Goal: Find specific fact: Find specific fact

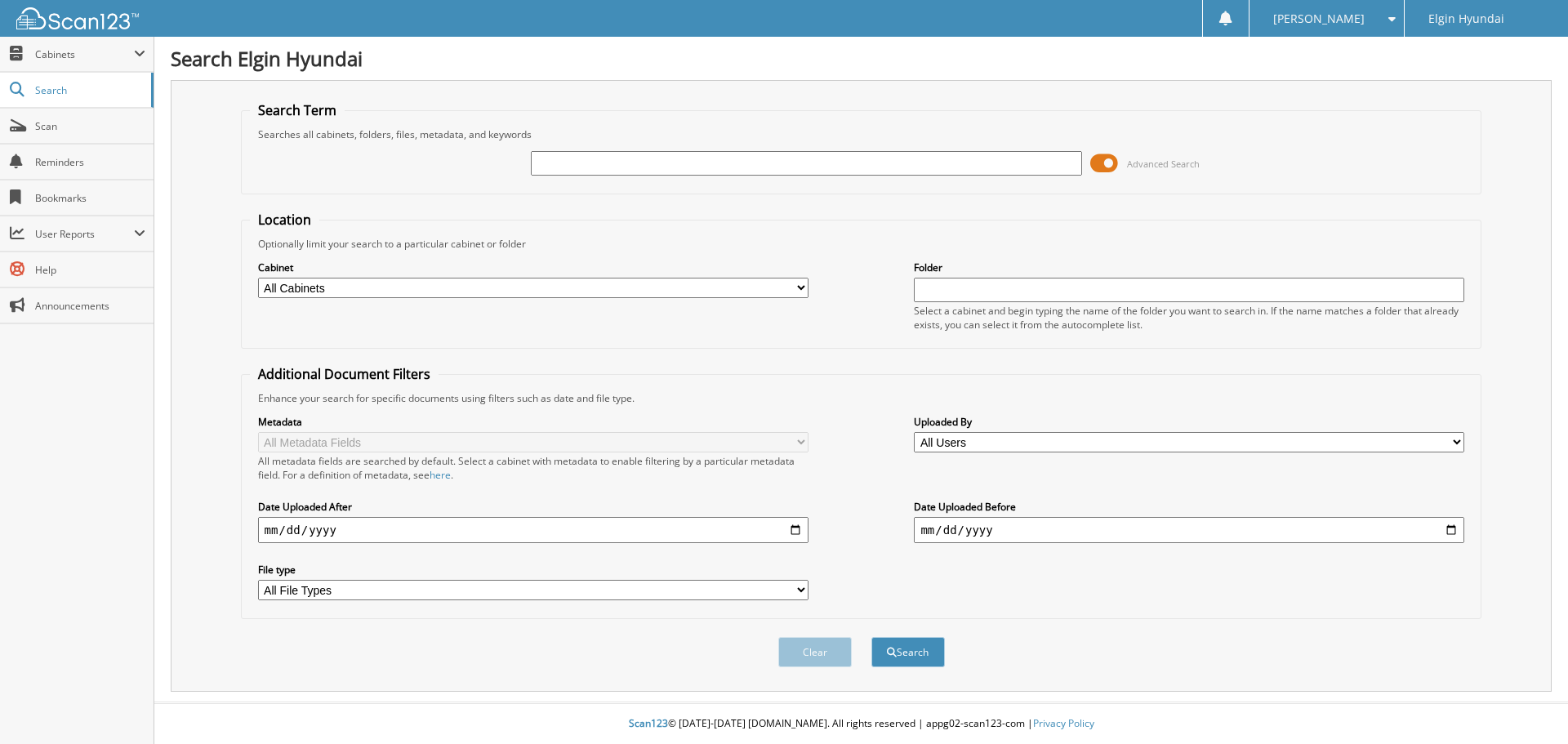
click at [632, 158] on input "text" at bounding box center [806, 163] width 550 height 25
type input "H20243A"
click at [899, 658] on button "Search" at bounding box center [907, 652] width 73 height 30
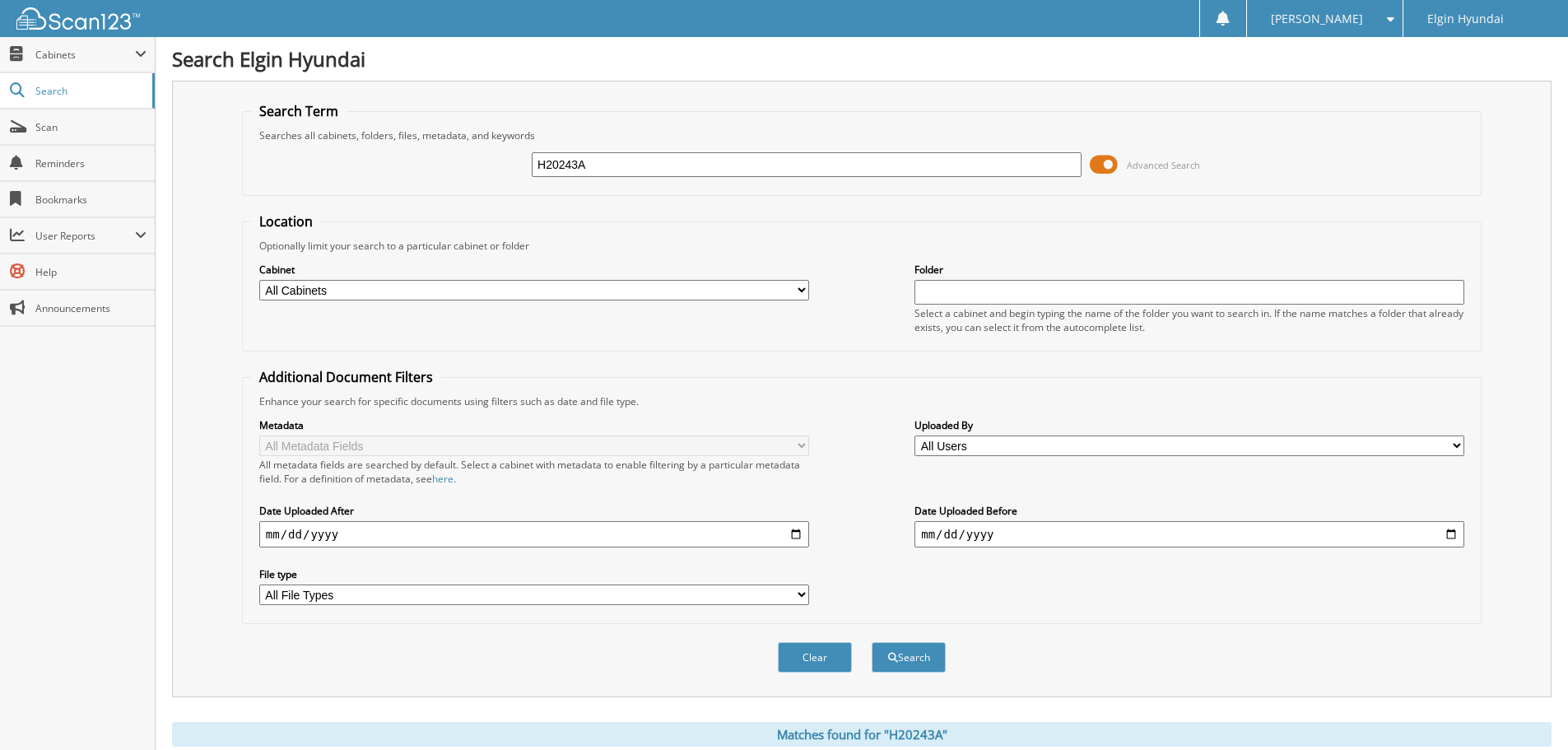
scroll to position [412, 0]
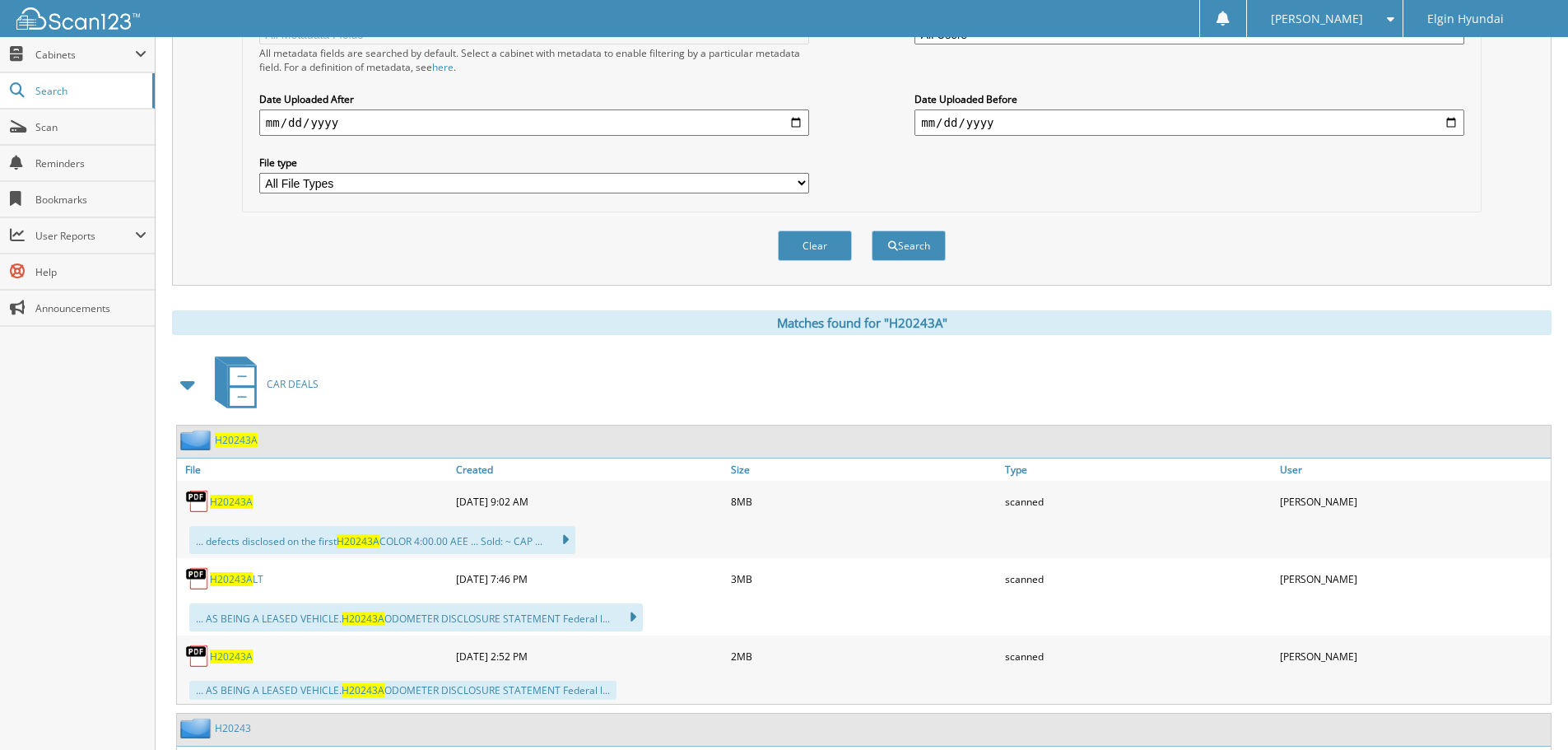
click at [232, 547] on div "... defects disclosed on the first H20243A COLOR 4:00.00 AEE ... Sold: ~ CAP ..…" at bounding box center [382, 540] width 386 height 28
click at [230, 501] on span "H20243A" at bounding box center [231, 501] width 42 height 14
